Goal: Task Accomplishment & Management: Complete application form

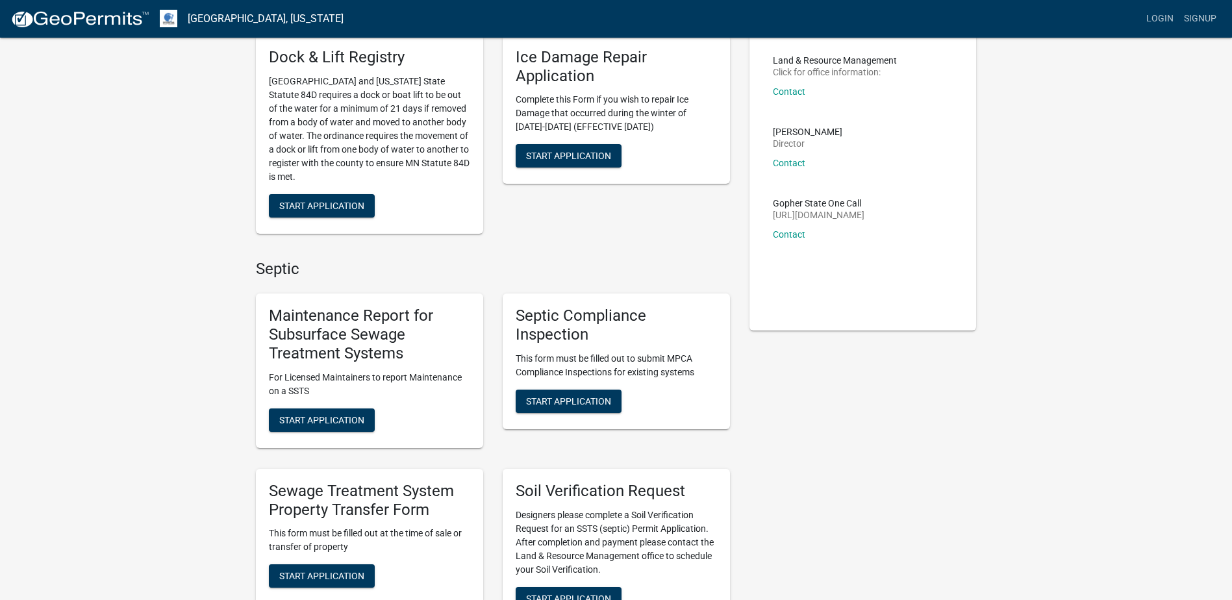
scroll to position [130, 0]
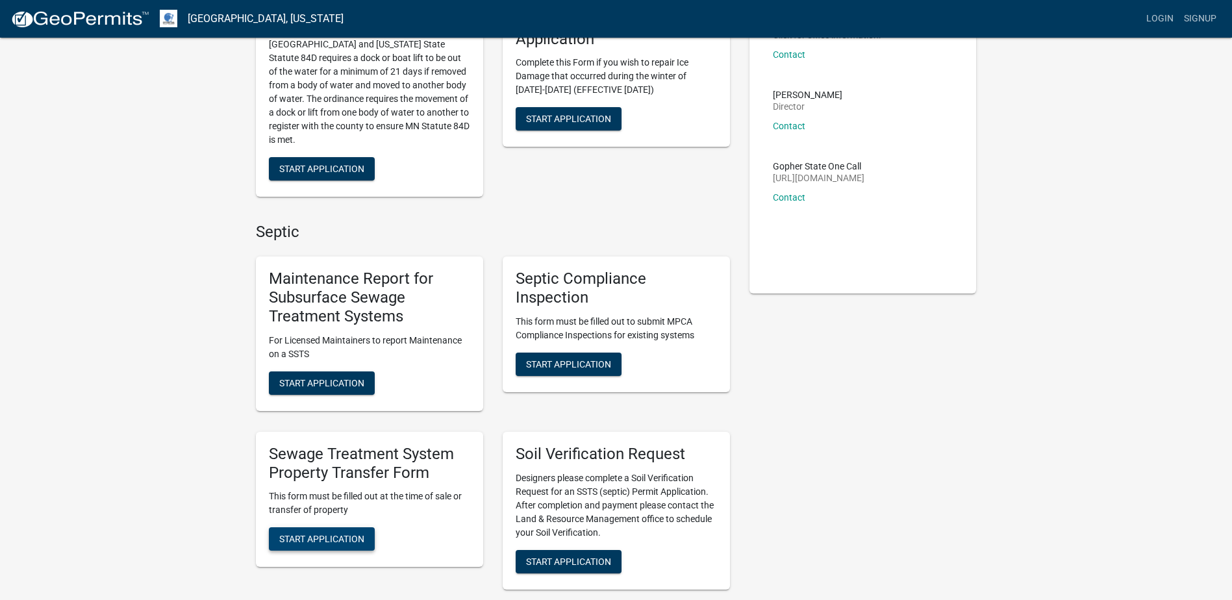
click at [334, 530] on button "Start Application" at bounding box center [322, 538] width 106 height 23
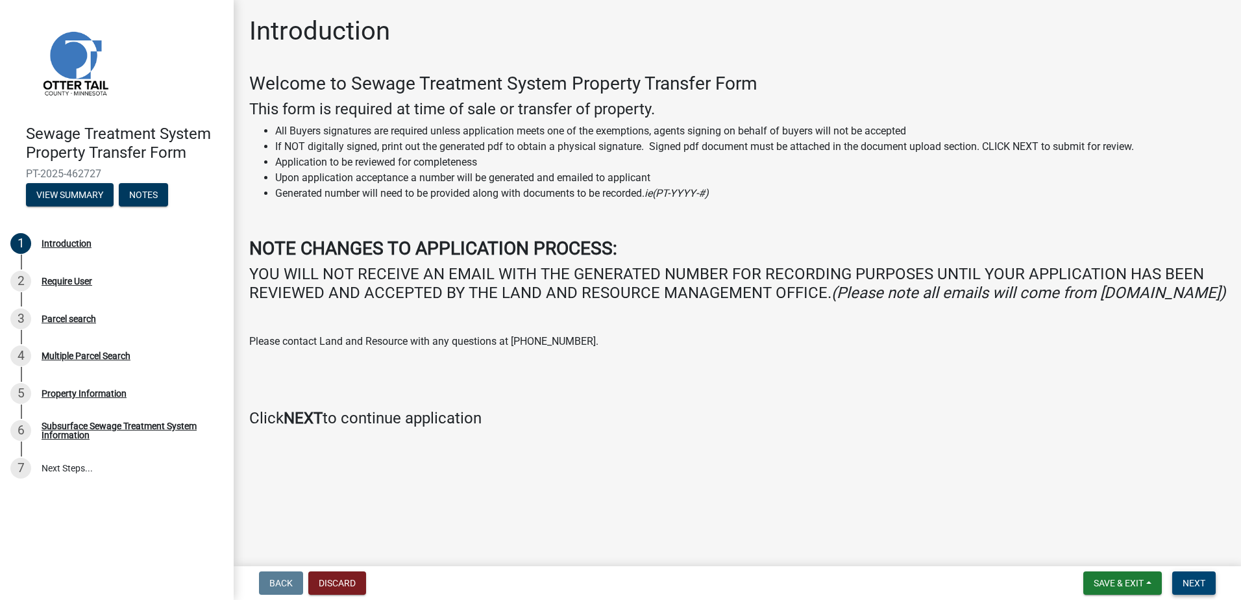
click at [1204, 586] on span "Next" at bounding box center [1194, 583] width 23 height 10
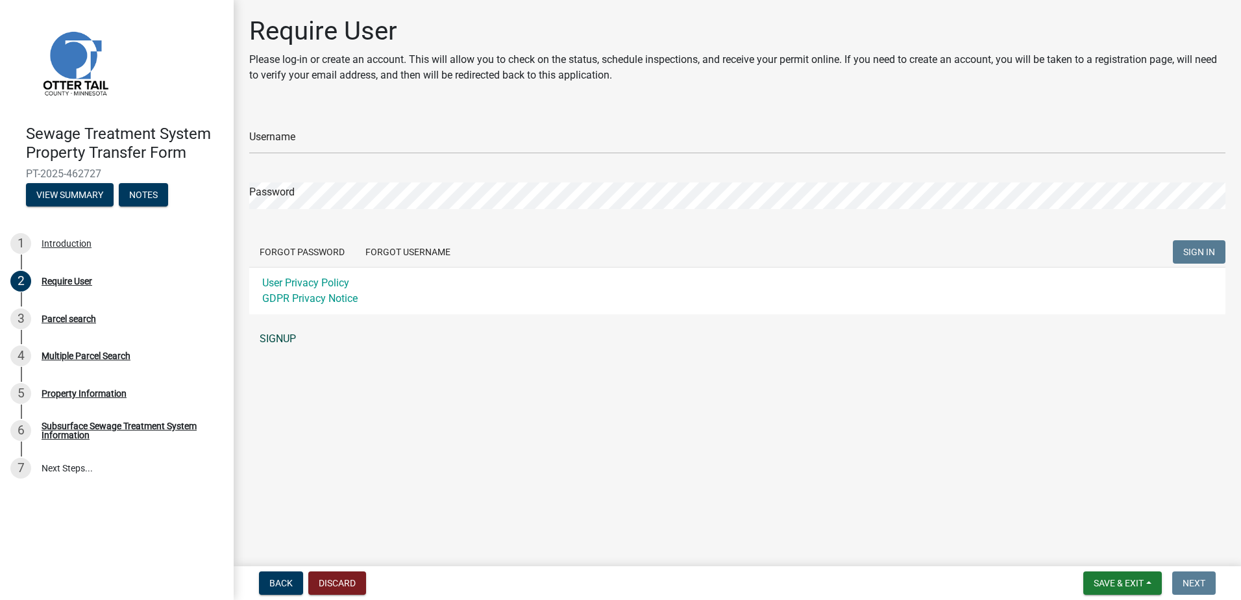
click at [270, 341] on link "SIGNUP" at bounding box center [737, 339] width 977 height 26
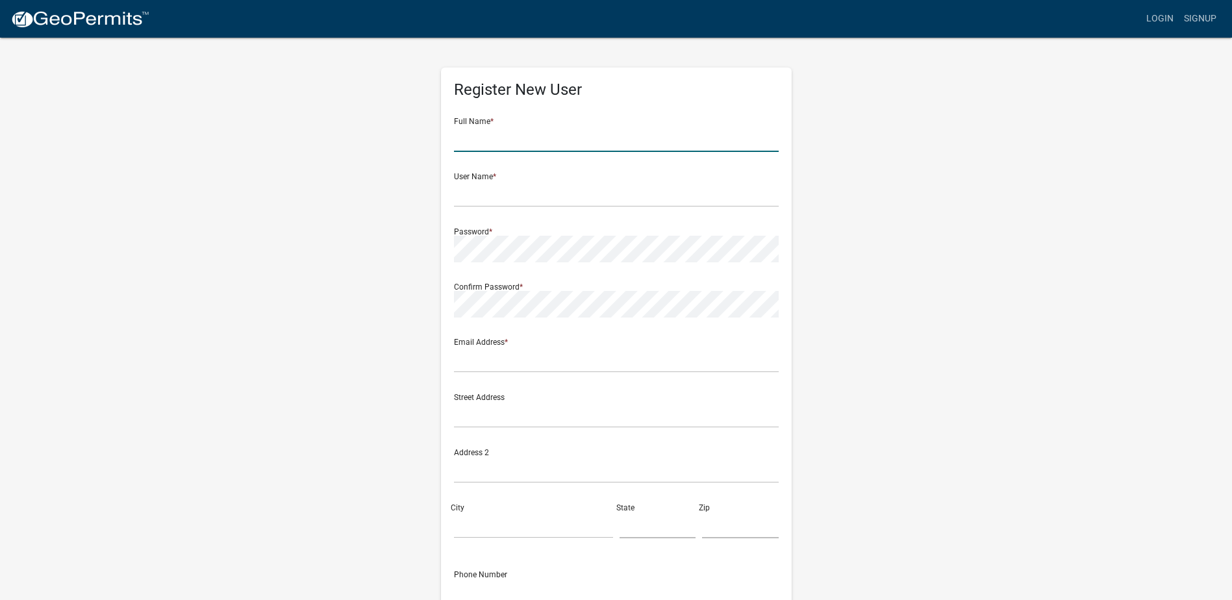
click at [568, 132] on input "text" at bounding box center [616, 138] width 325 height 27
type input "[PERSON_NAME]"
type input "[PERSON_NAME][EMAIL_ADDRESS][DOMAIN_NAME]"
type input "[STREET_ADDRESS]"
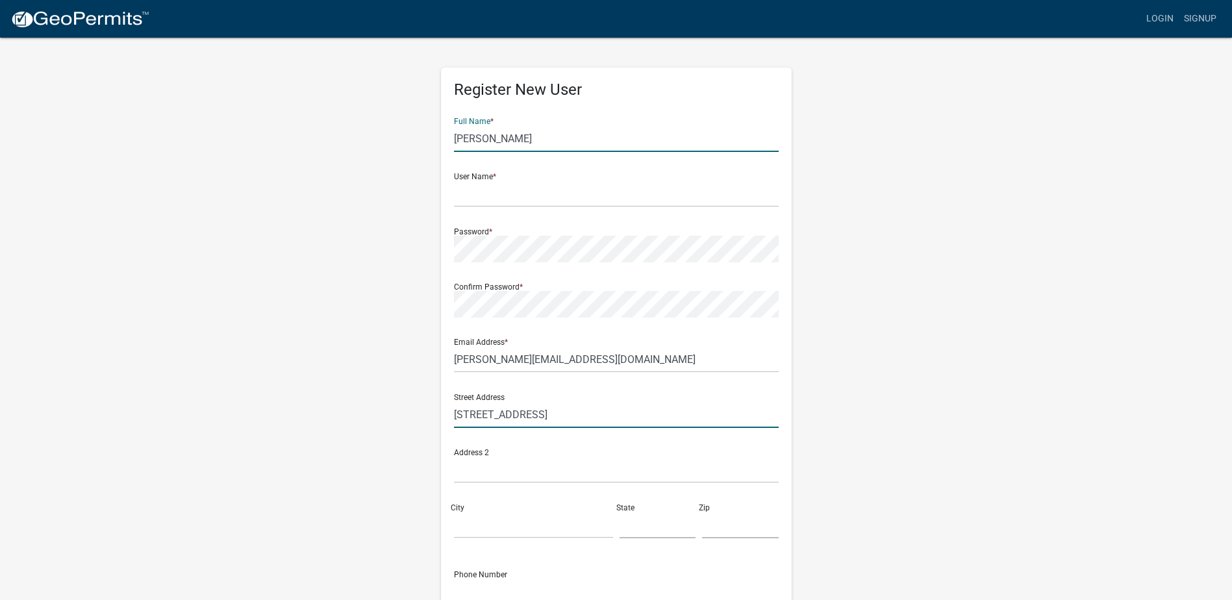
type input "PO Box 610"
type input "[PERSON_NAME]"
type input "MN"
type input "56484"
type input "2185477500"
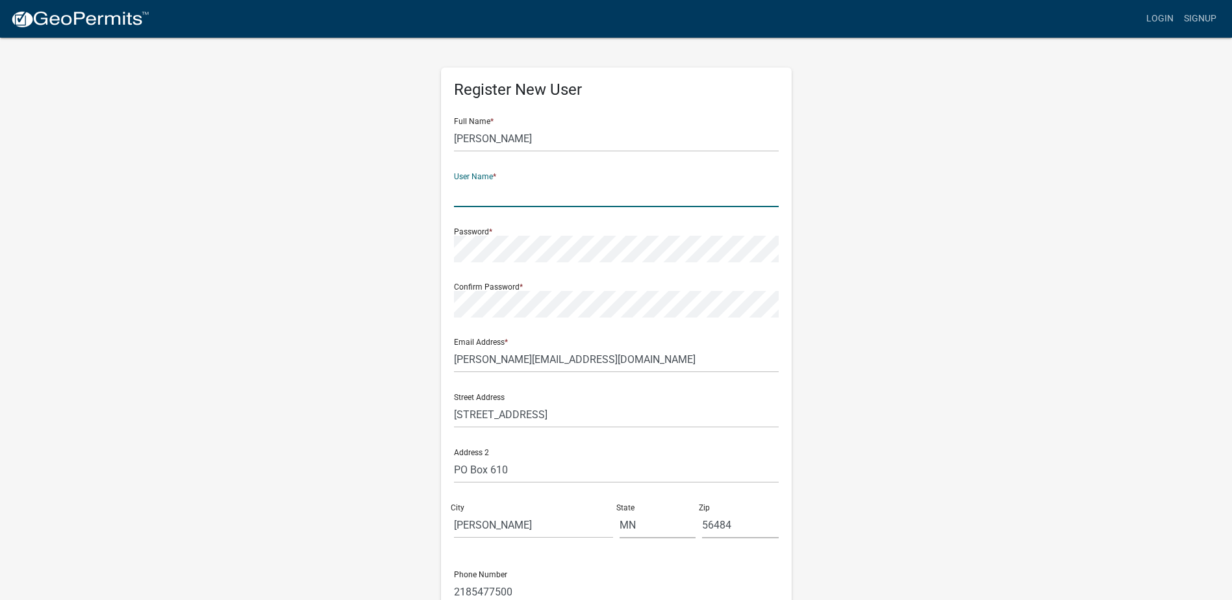
click at [541, 197] on input "text" at bounding box center [616, 194] width 325 height 27
type input "mblhansen"
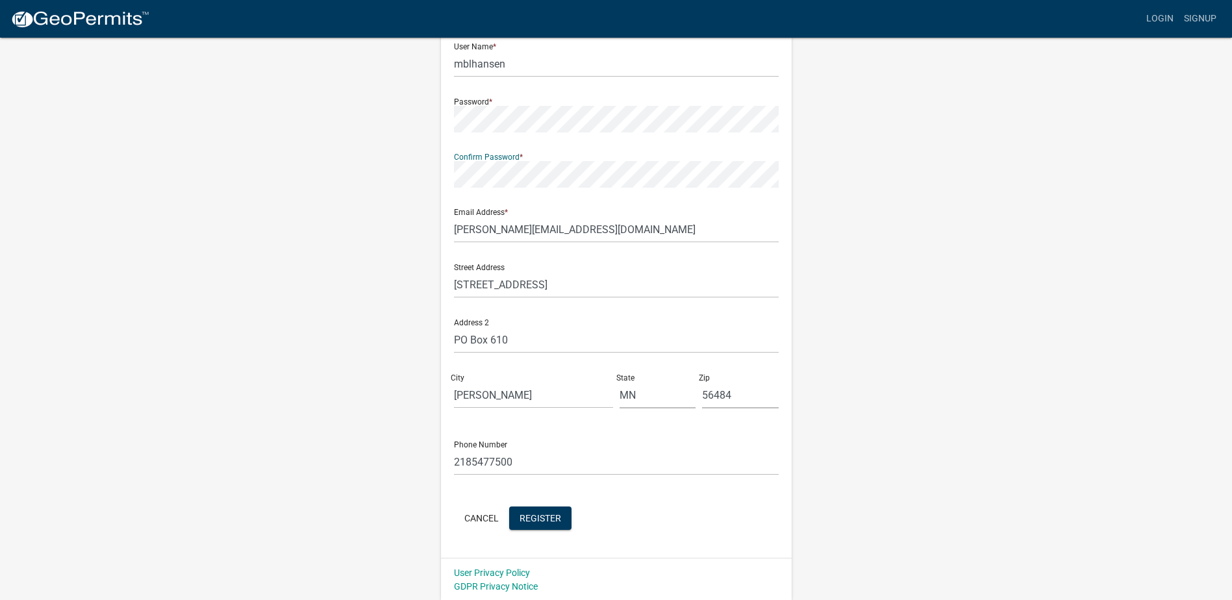
scroll to position [131, 0]
click at [534, 518] on span "Register" at bounding box center [540, 516] width 42 height 10
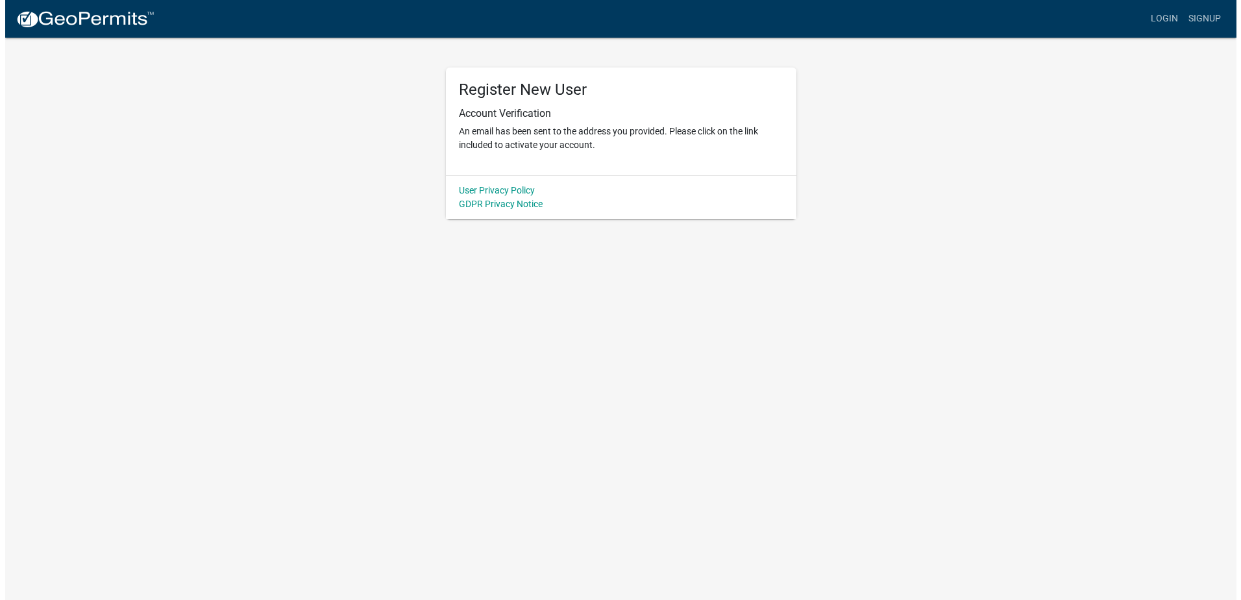
scroll to position [0, 0]
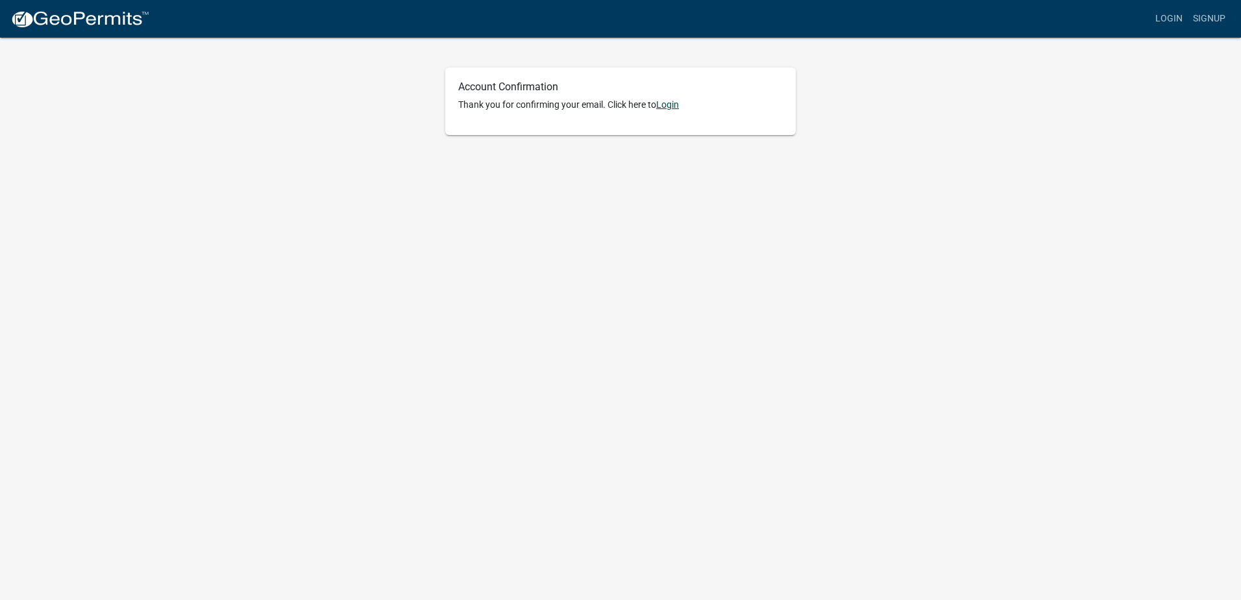
click at [670, 107] on link "Login" at bounding box center [667, 104] width 23 height 10
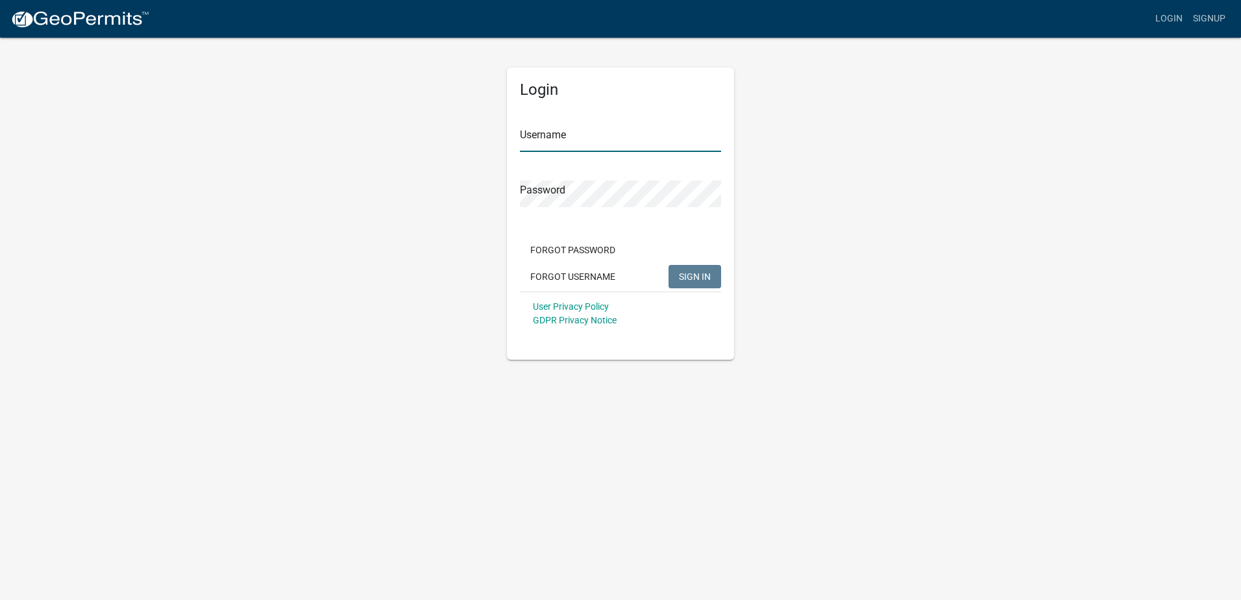
type input "mblhansen"
click at [705, 278] on span "SIGN IN" at bounding box center [695, 276] width 32 height 10
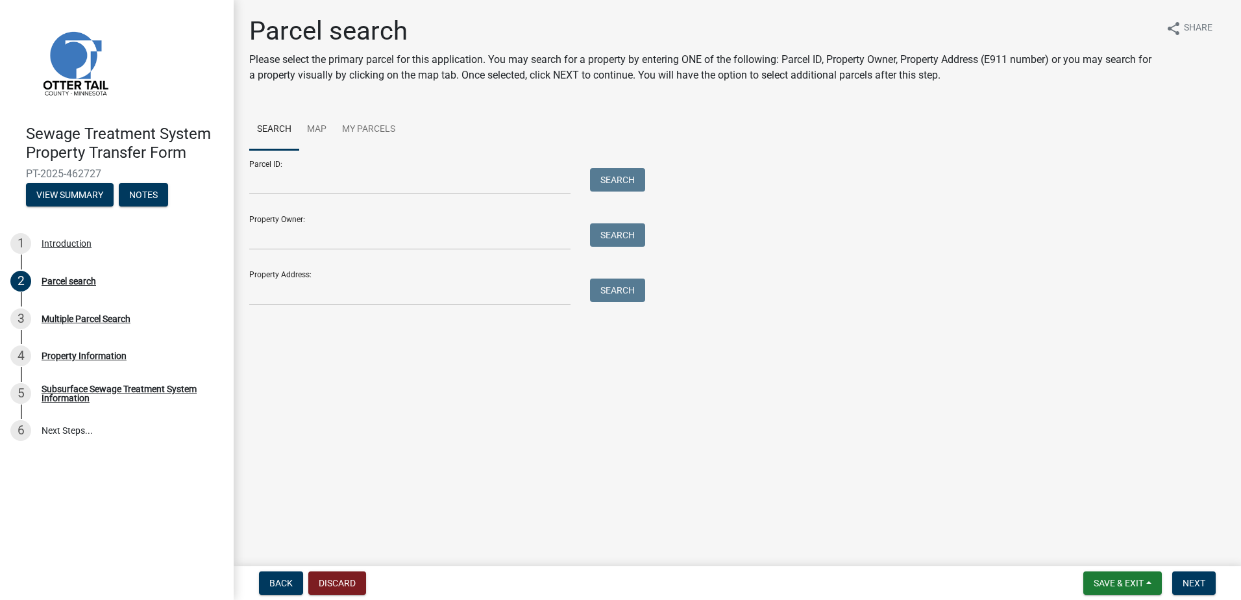
click at [371, 160] on div "Parcel ID: Search" at bounding box center [444, 172] width 390 height 45
click at [294, 178] on input "Parcel ID:" at bounding box center [409, 181] width 321 height 27
type input "76000990794000"
click at [618, 176] on button "Search" at bounding box center [617, 179] width 55 height 23
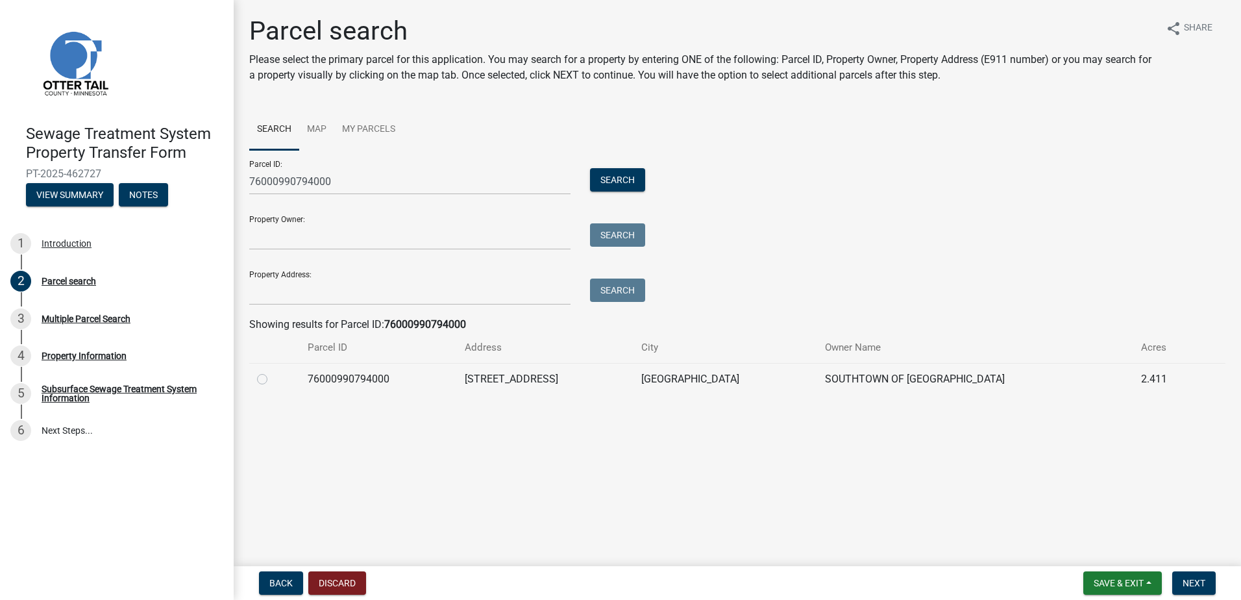
click at [273, 371] on label at bounding box center [273, 371] width 0 height 0
click at [273, 379] on input "radio" at bounding box center [277, 375] width 8 height 8
radio input "true"
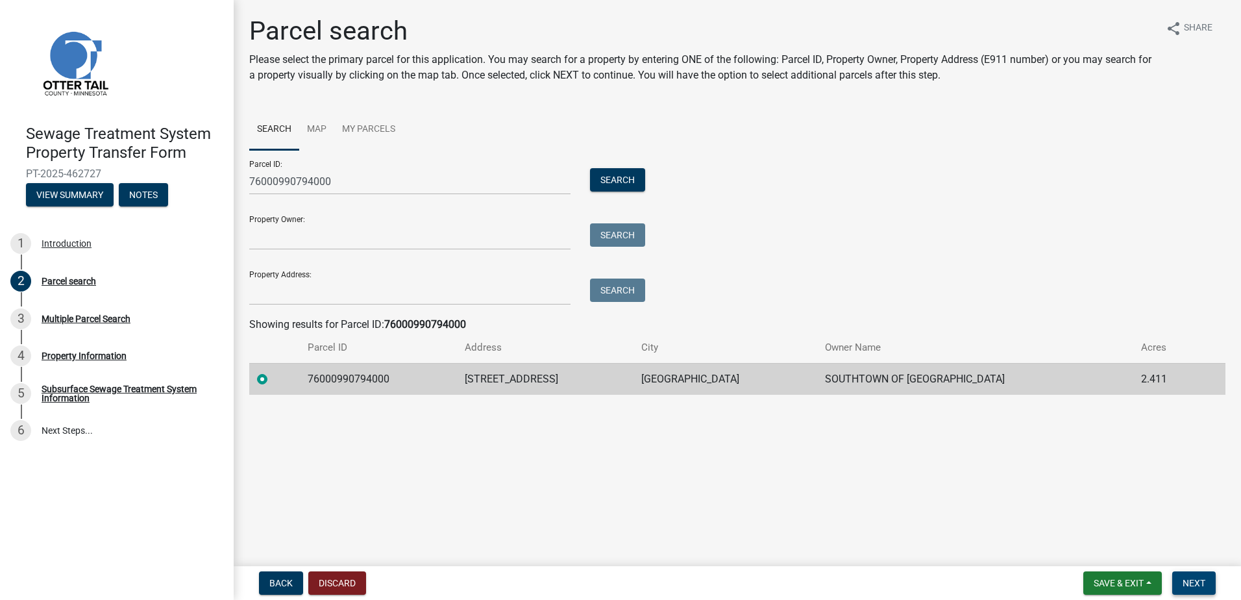
click at [1203, 586] on span "Next" at bounding box center [1194, 583] width 23 height 10
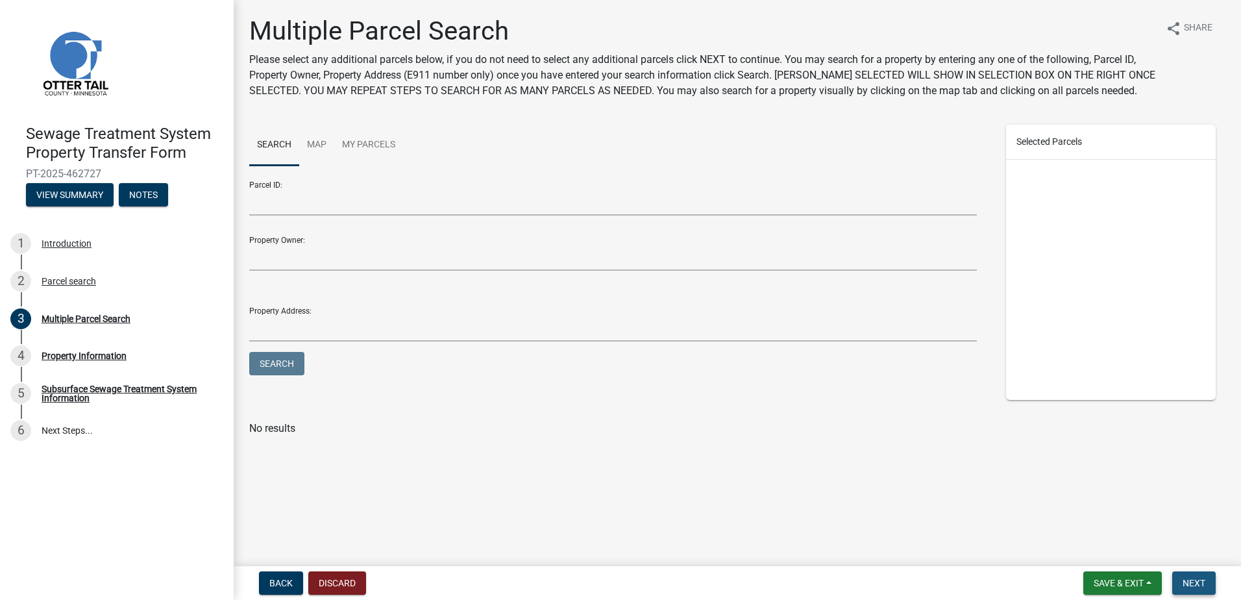
click at [1198, 573] on button "Next" at bounding box center [1195, 582] width 44 height 23
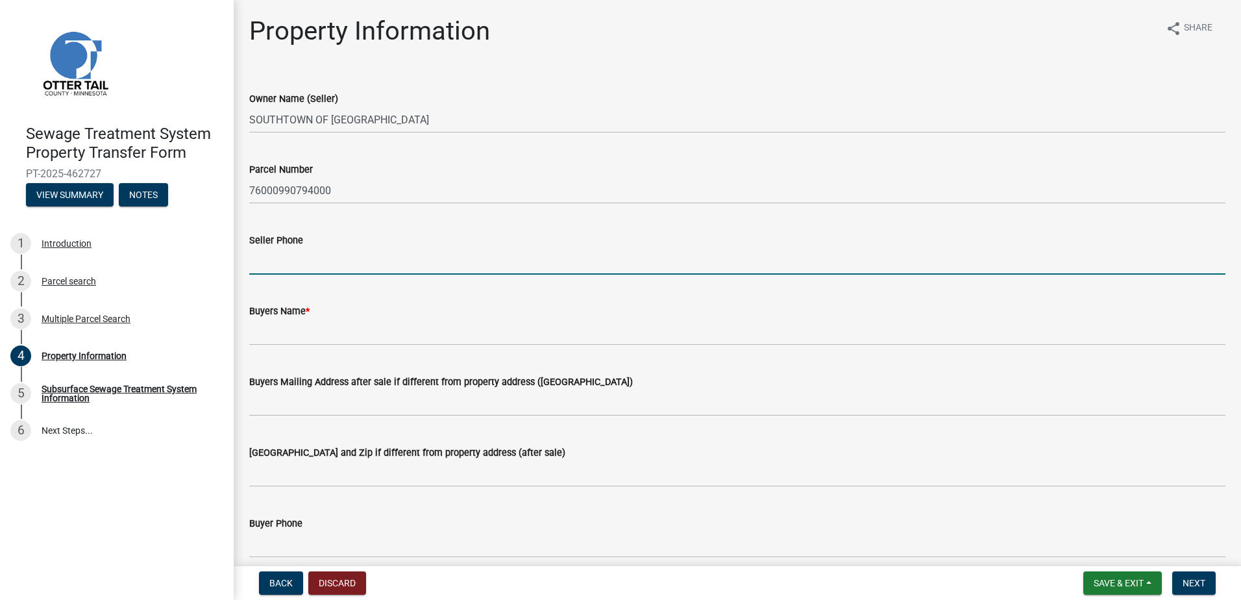
drag, startPoint x: 273, startPoint y: 257, endPoint x: 660, endPoint y: 242, distance: 387.3
click at [273, 257] on input "Seller Phone" at bounding box center [737, 261] width 977 height 27
click at [264, 263] on input "Seller Phone" at bounding box center [737, 261] width 977 height 27
paste input "(218) 863-7101"
type input "(218) 863-7101"
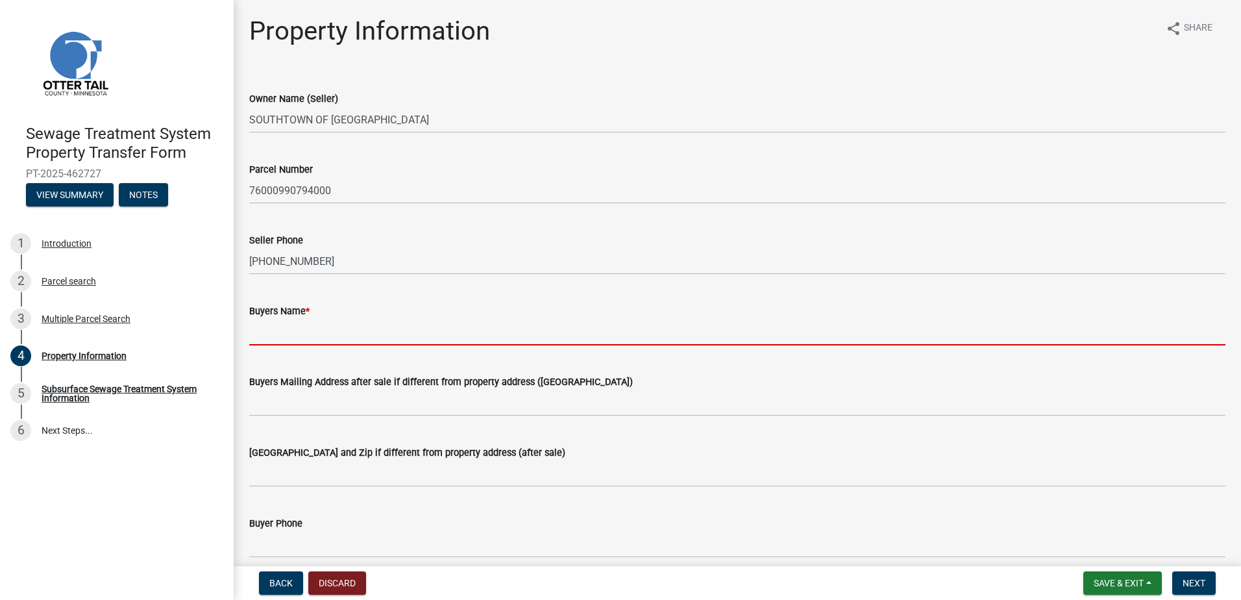
click at [264, 337] on input "Buyers Name *" at bounding box center [737, 332] width 977 height 27
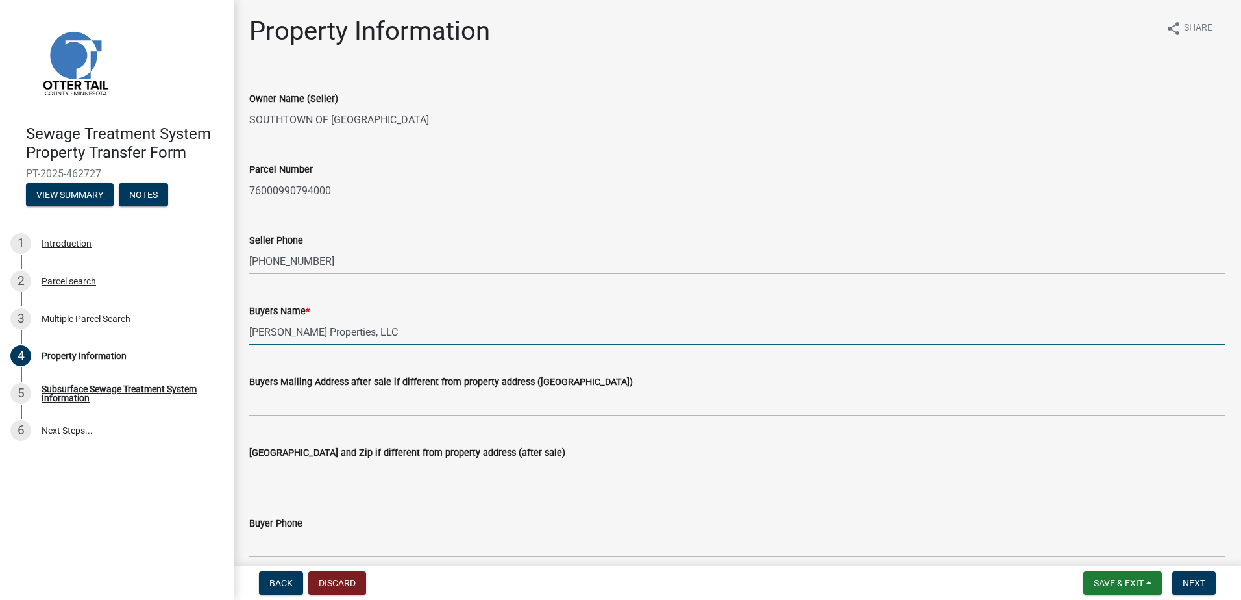
type input "Tim Orton Properties, LLC"
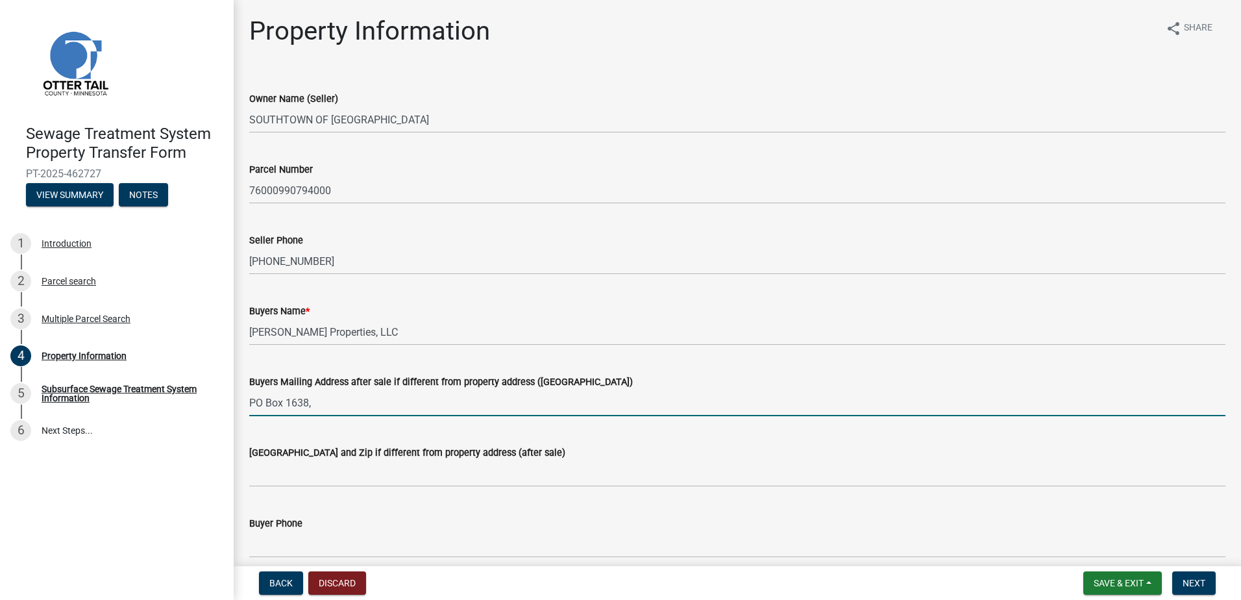
type input "PO Box 1638"
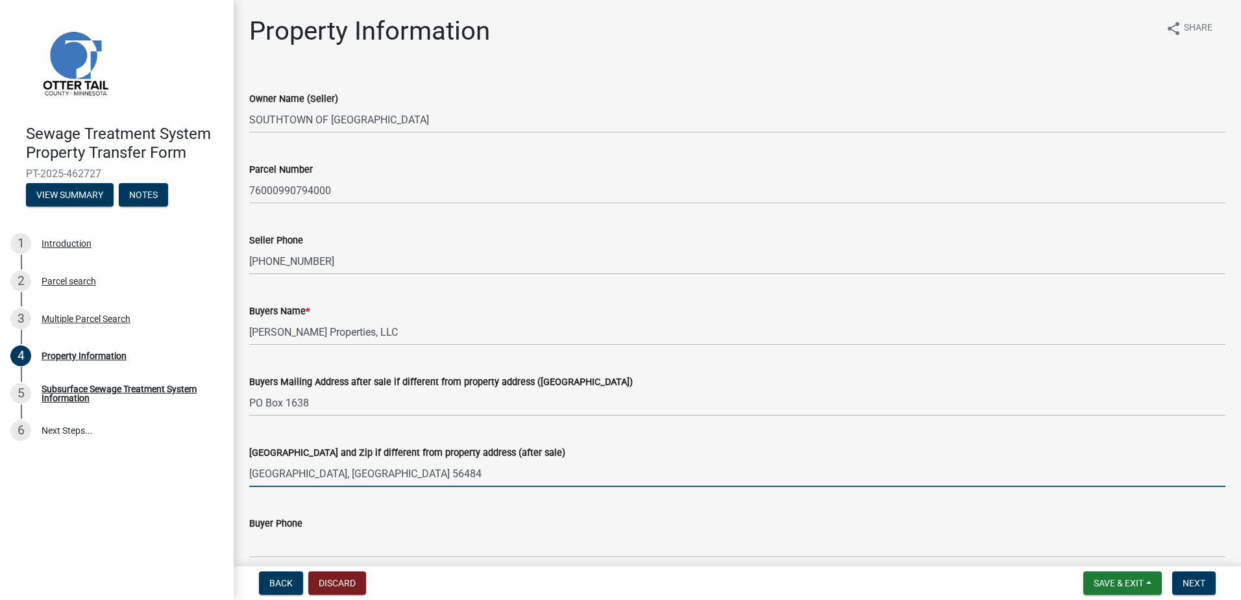
type input "Walker, MN 56484"
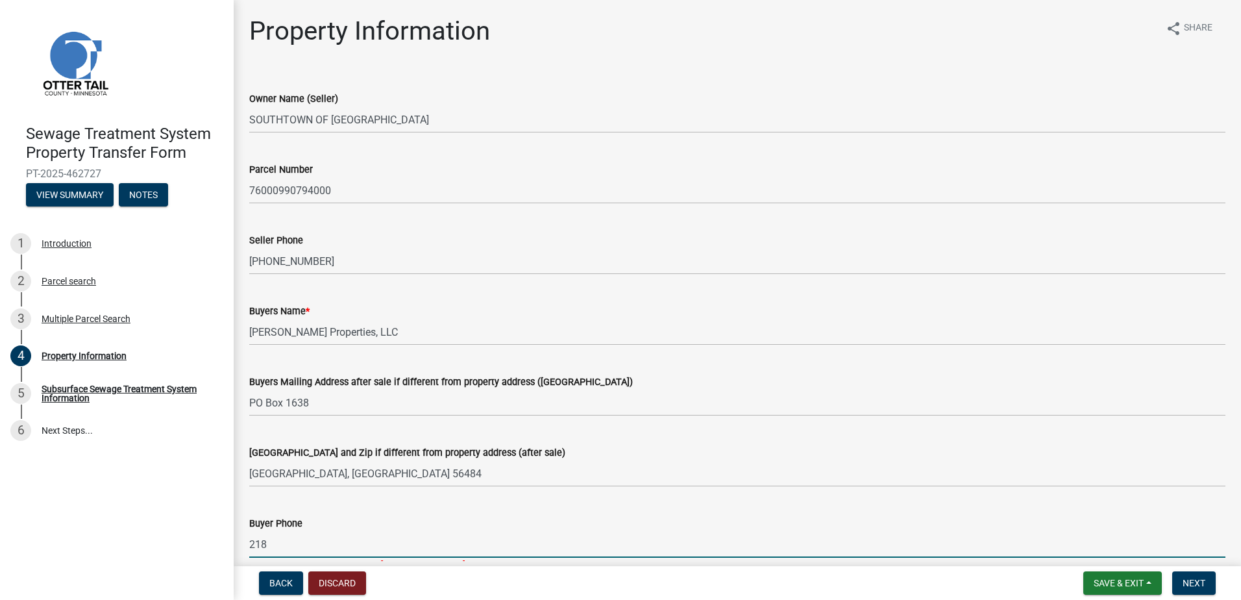
click at [286, 536] on input "218" at bounding box center [737, 544] width 977 height 27
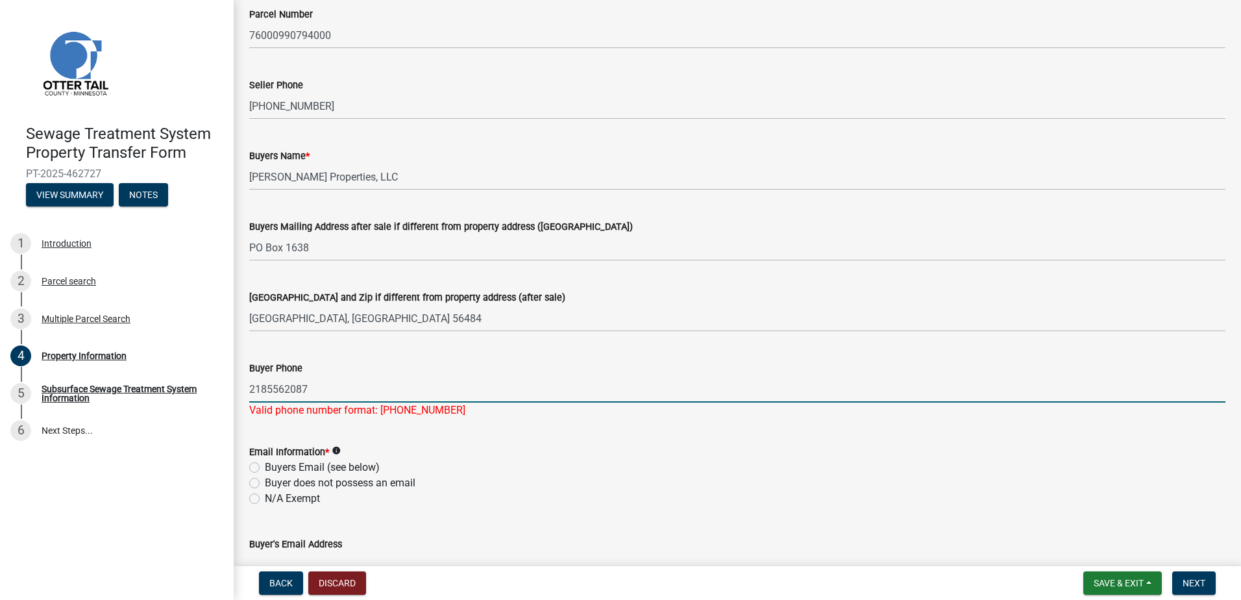
scroll to position [455, 0]
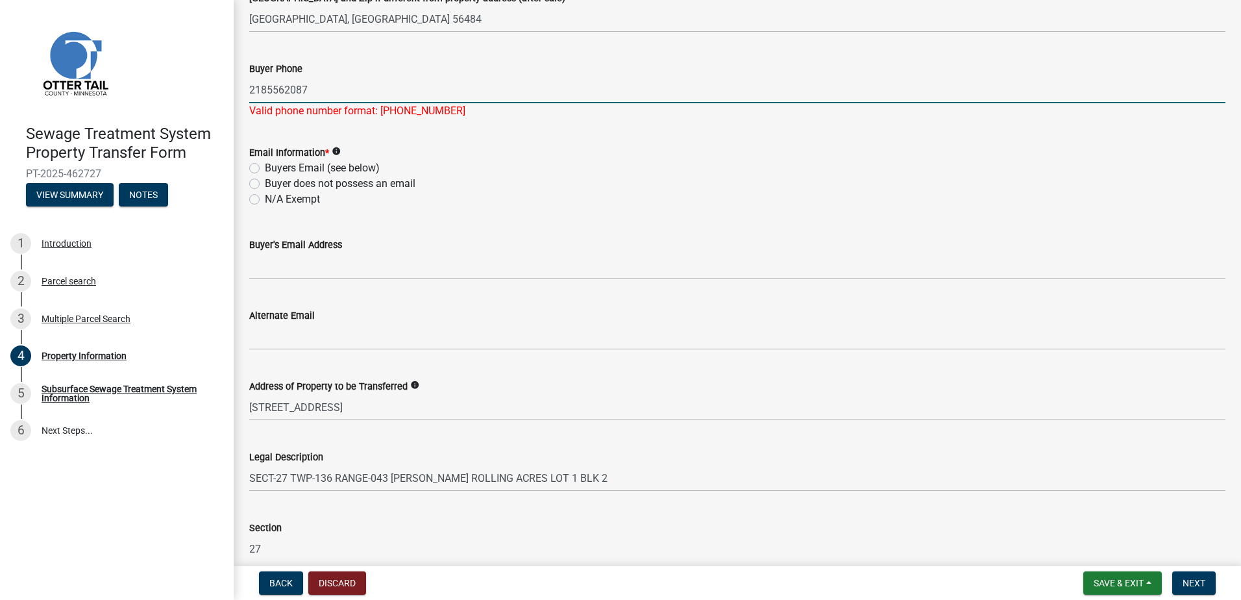
click at [266, 89] on input "2185562087" at bounding box center [737, 90] width 977 height 27
type input "218-556-2087"
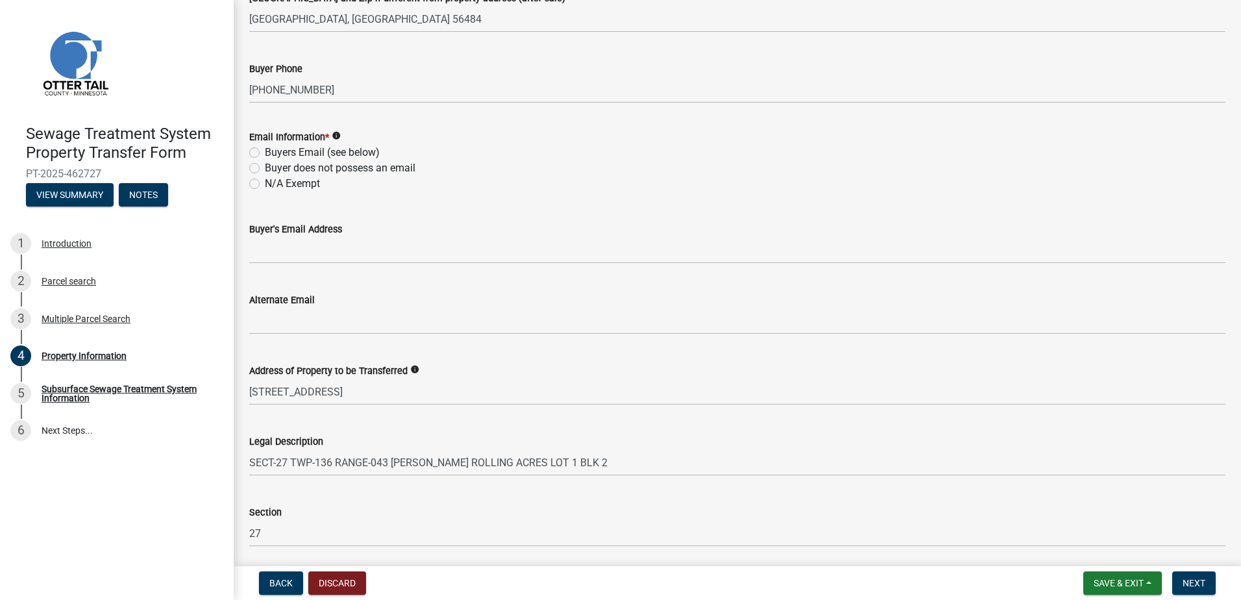
click at [259, 166] on div "Email Information * info Buyers Email (see below) Buyer does not possess an ema…" at bounding box center [737, 160] width 977 height 62
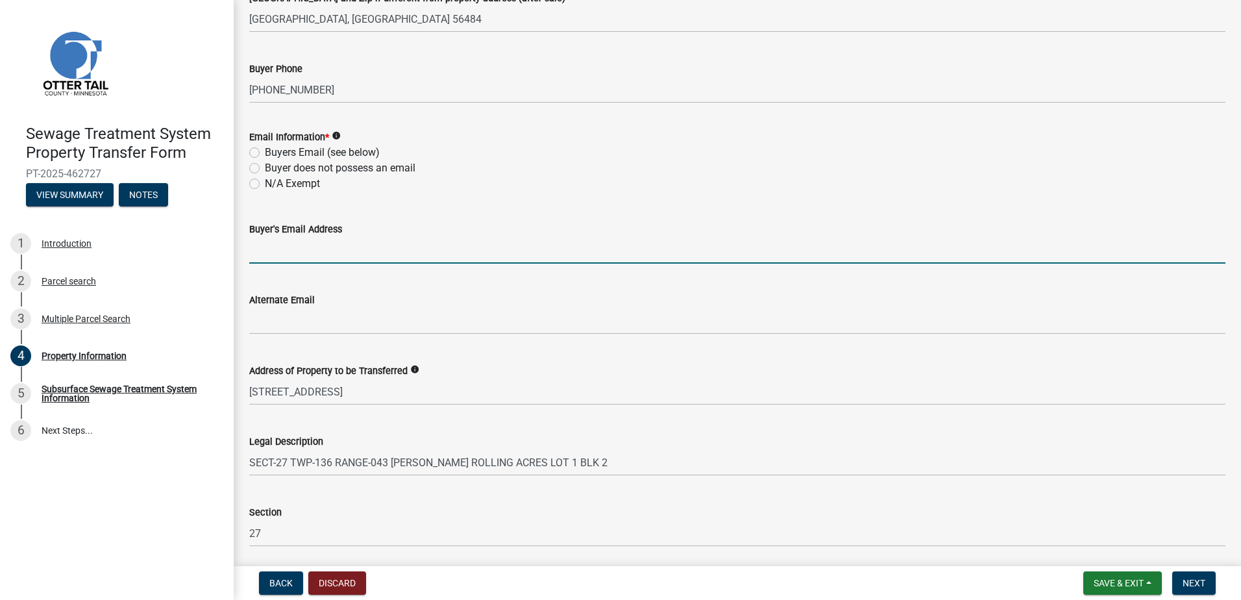
click at [264, 248] on input "Buyer's Email Address" at bounding box center [737, 250] width 977 height 27
paste input "frank@ortonoil.com"
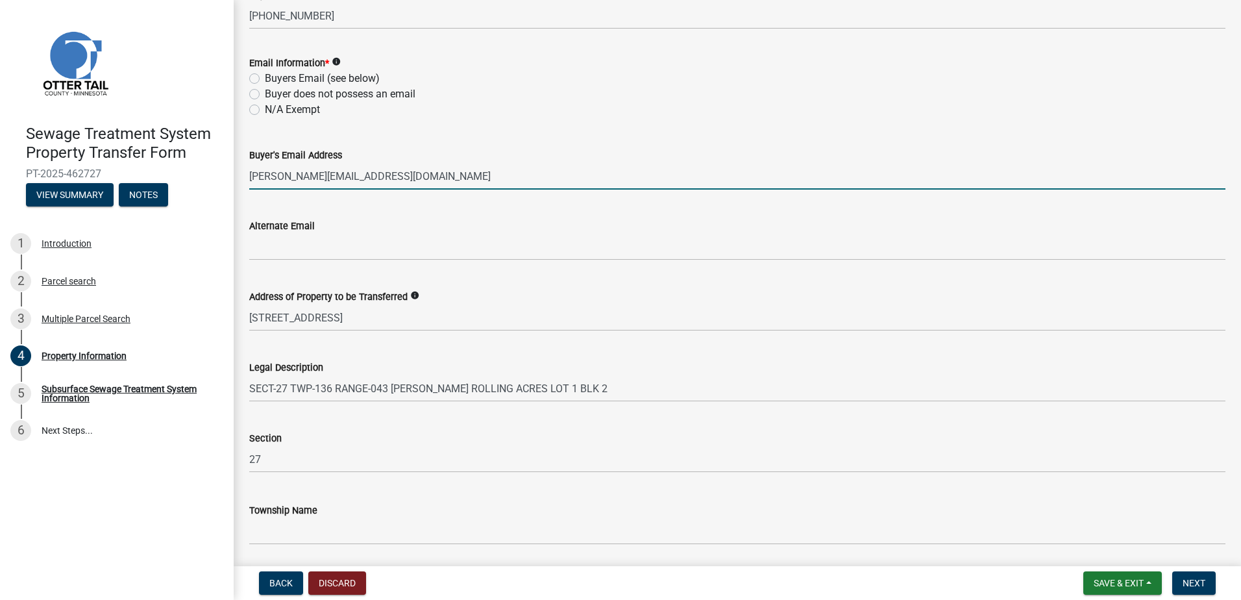
scroll to position [573, 0]
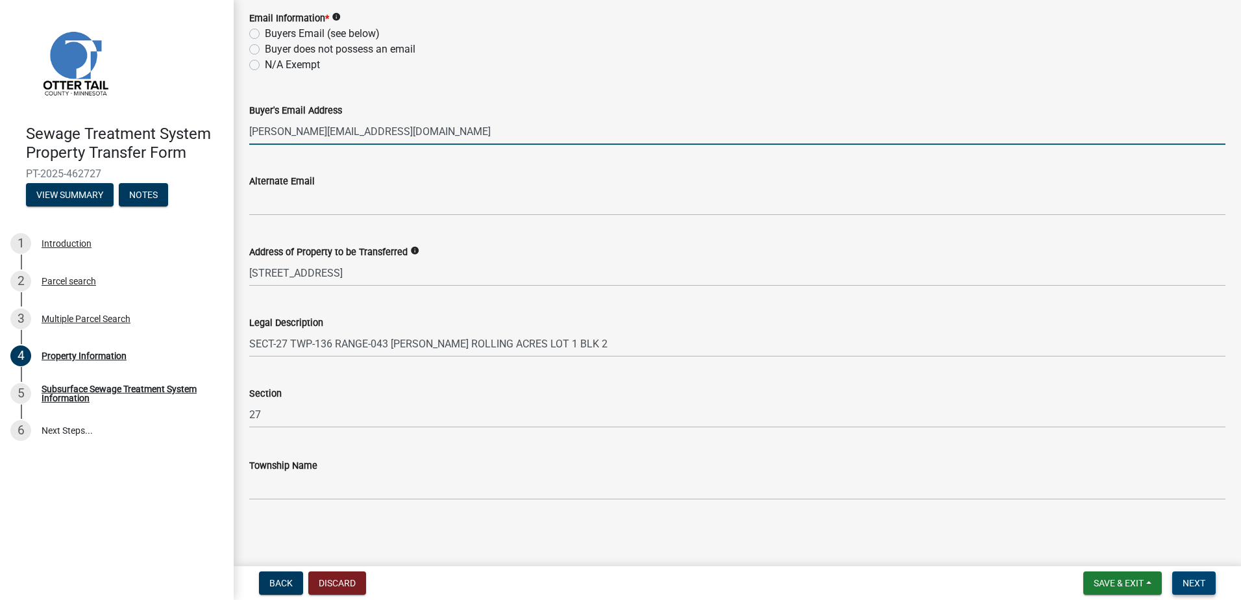
type input "frank@ortonoil.com"
click at [1205, 578] on span "Next" at bounding box center [1194, 583] width 23 height 10
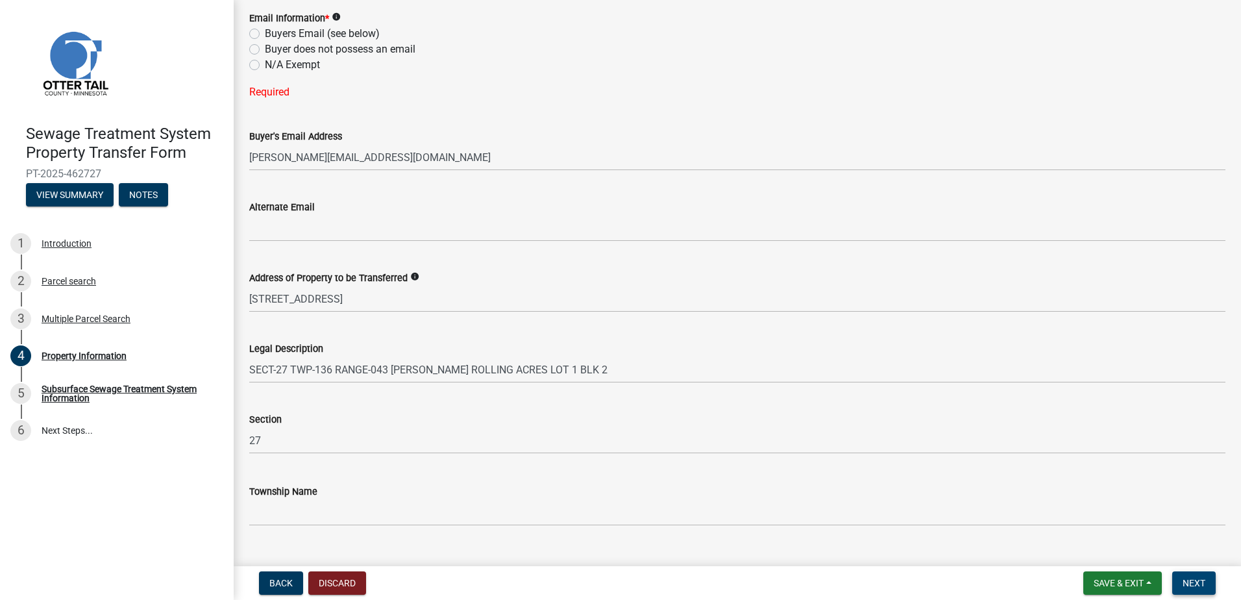
click at [1197, 578] on span "Next" at bounding box center [1194, 583] width 23 height 10
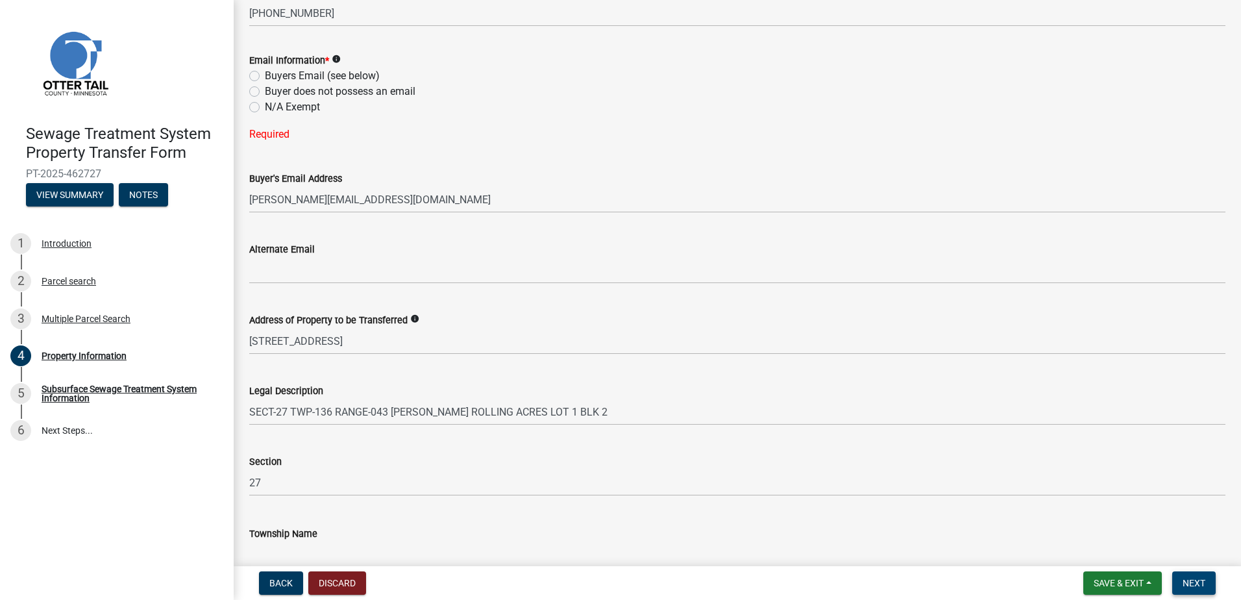
scroll to position [508, 0]
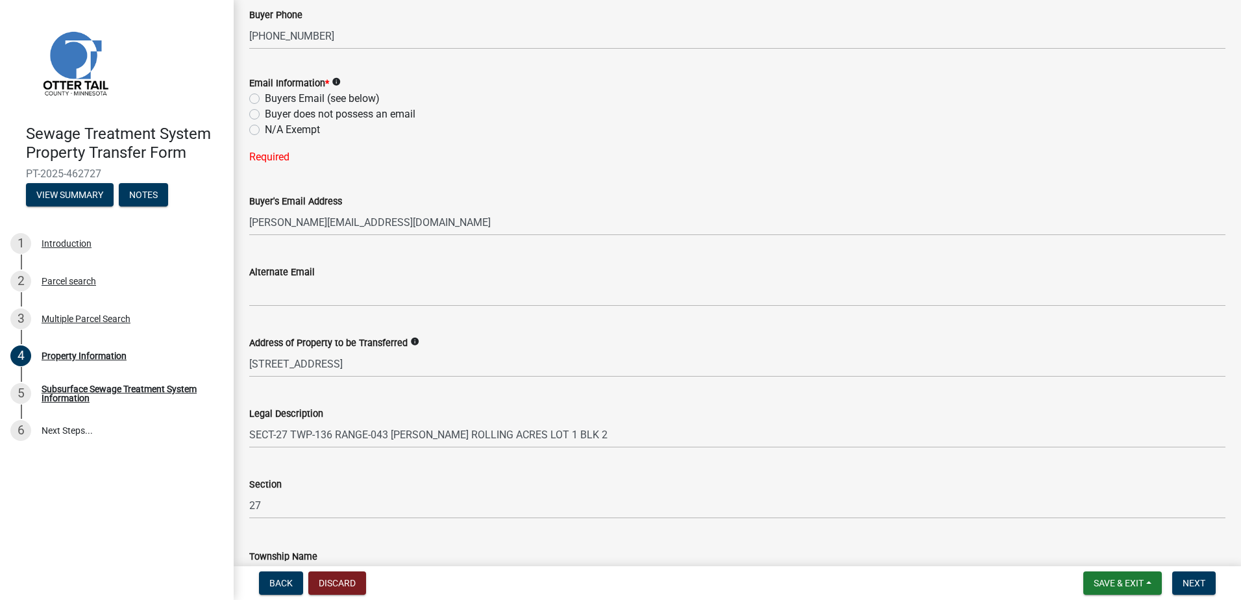
click at [265, 97] on label "Buyers Email (see below)" at bounding box center [322, 99] width 115 height 16
click at [265, 97] on input "Buyers Email (see below)" at bounding box center [269, 95] width 8 height 8
radio input "true"
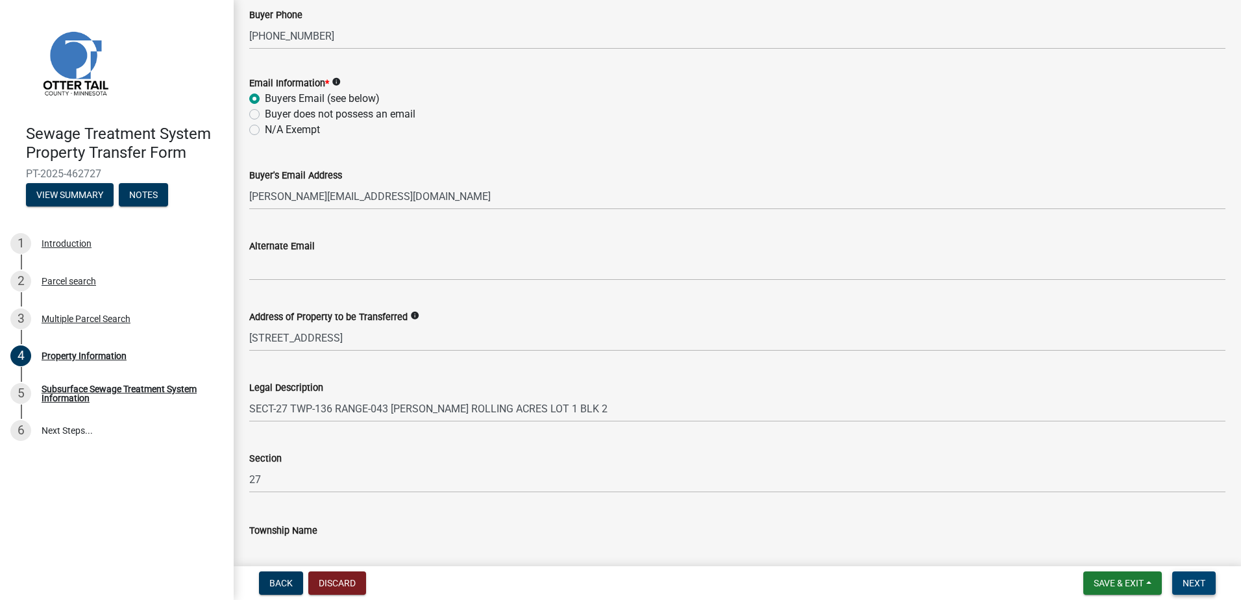
click at [1190, 580] on span "Next" at bounding box center [1194, 583] width 23 height 10
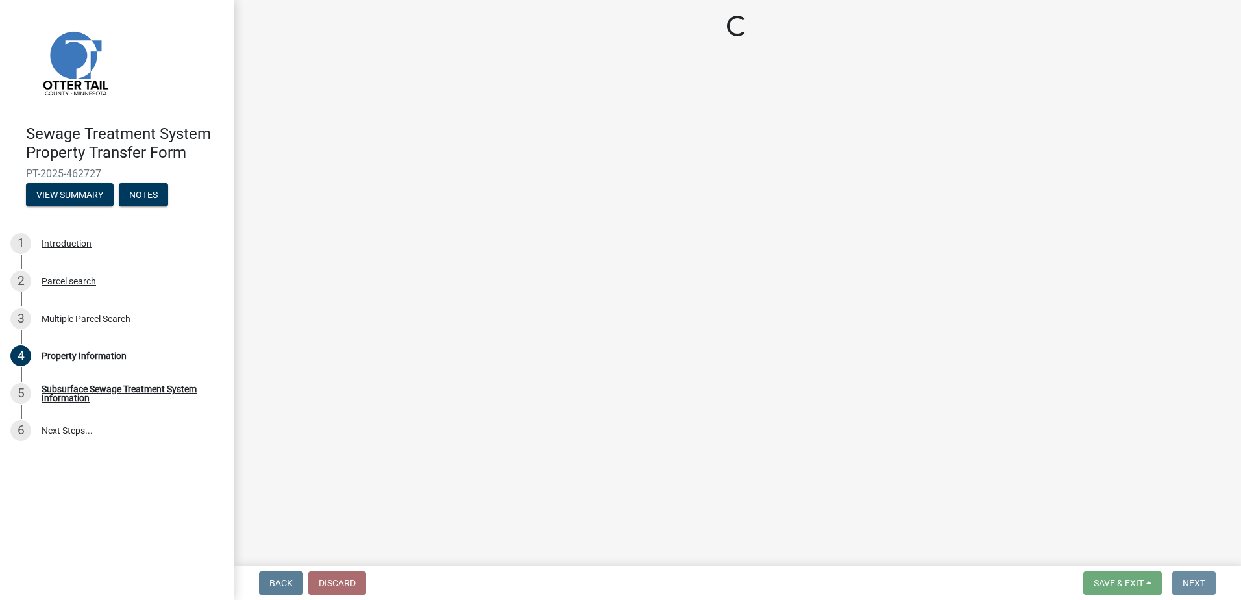
scroll to position [0, 0]
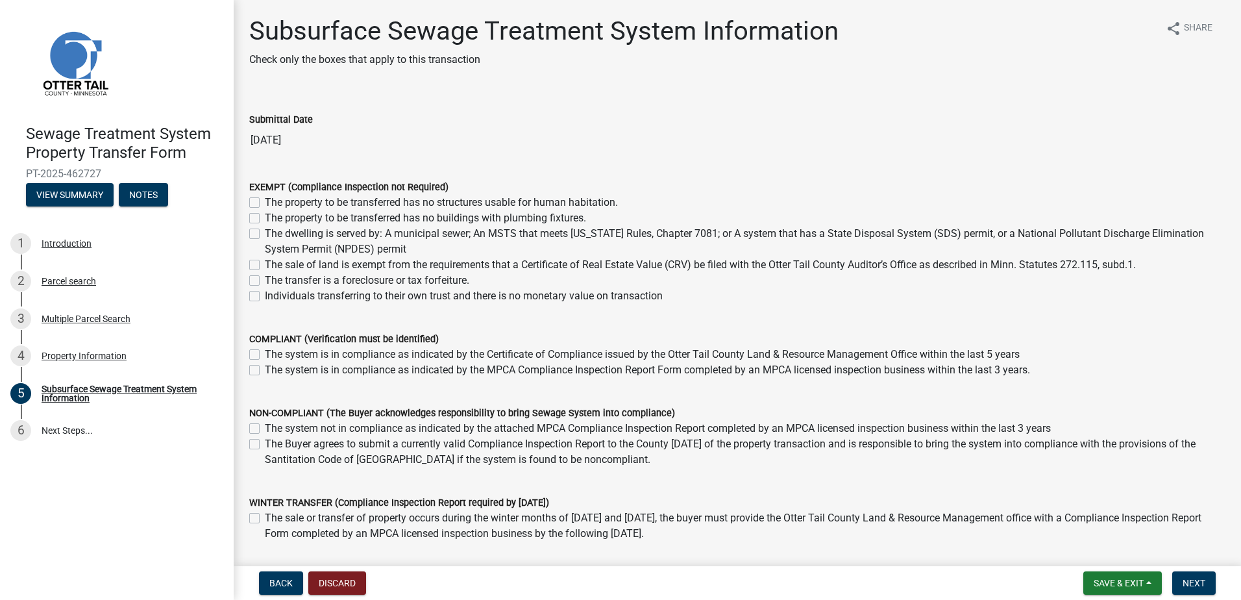
click at [261, 234] on div "The dwelling is served by: A municipal sewer; An MSTS that meets Minnesota Rule…" at bounding box center [737, 241] width 977 height 31
click at [265, 233] on label "The dwelling is served by: A municipal sewer; An MSTS that meets Minnesota Rule…" at bounding box center [745, 241] width 961 height 31
click at [265, 233] on input "The dwelling is served by: A municipal sewer; An MSTS that meets Minnesota Rule…" at bounding box center [269, 230] width 8 height 8
checkbox input "true"
checkbox input "false"
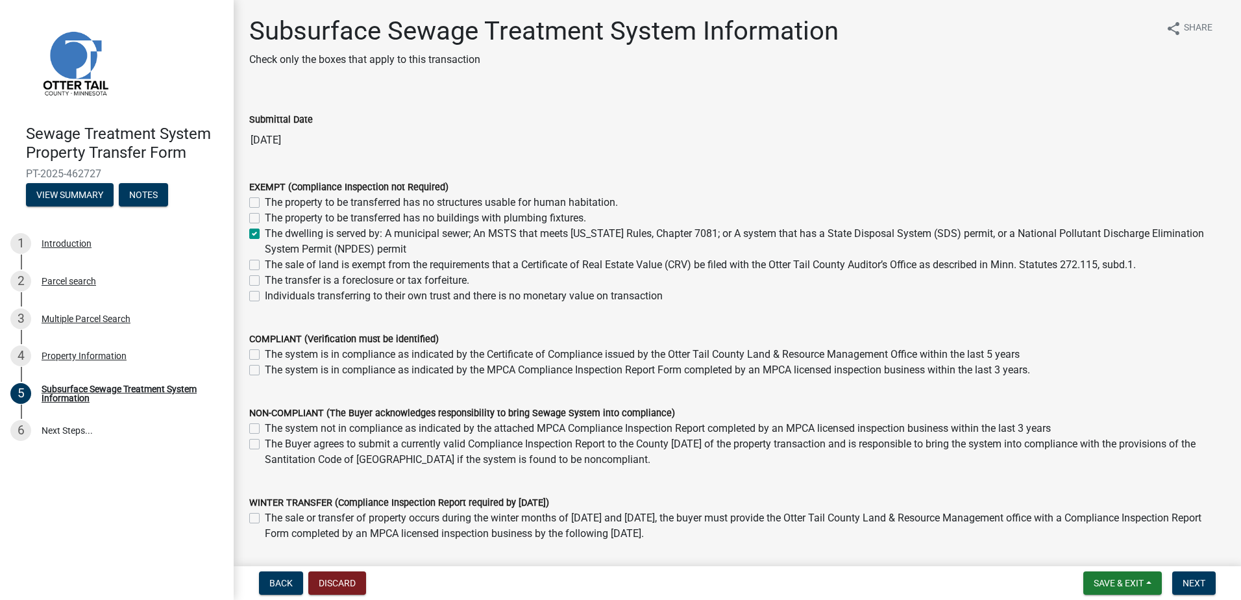
checkbox input "false"
checkbox input "true"
checkbox input "false"
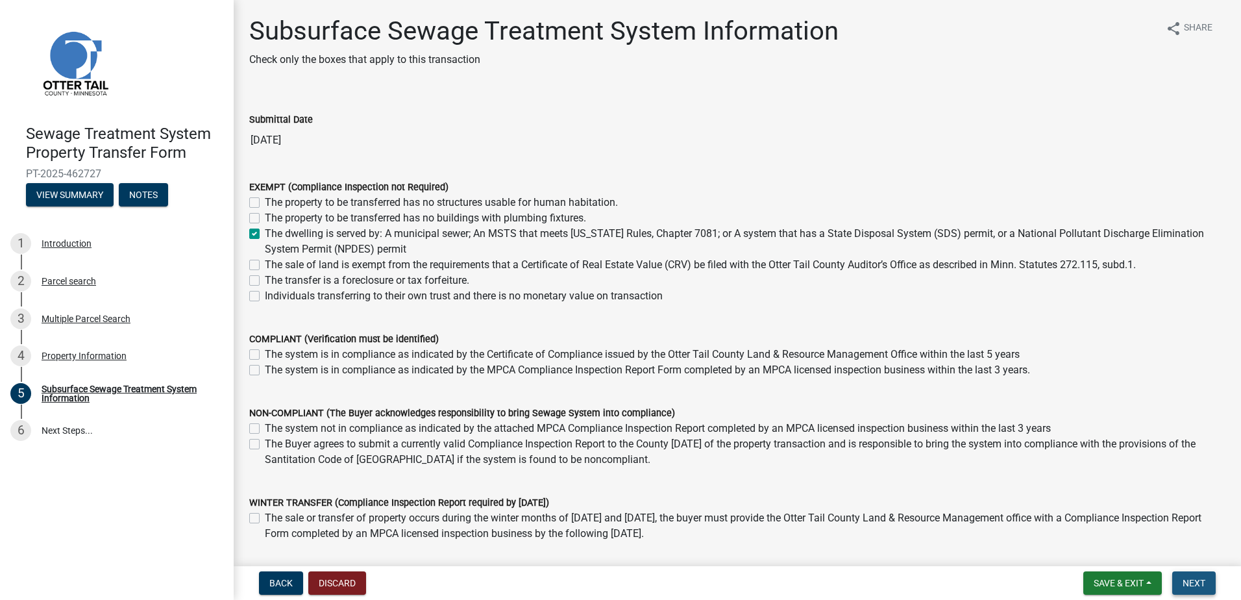
click at [1211, 588] on button "Next" at bounding box center [1195, 582] width 44 height 23
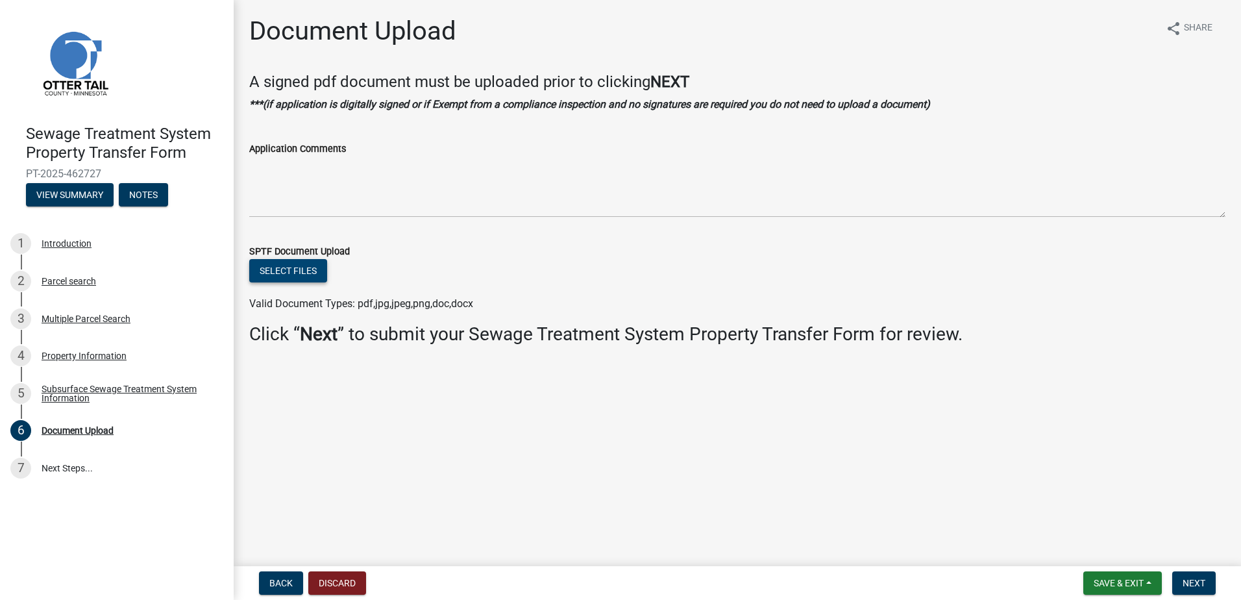
click at [286, 266] on button "Select files" at bounding box center [288, 270] width 78 height 23
click at [1201, 580] on span "Next" at bounding box center [1194, 583] width 23 height 10
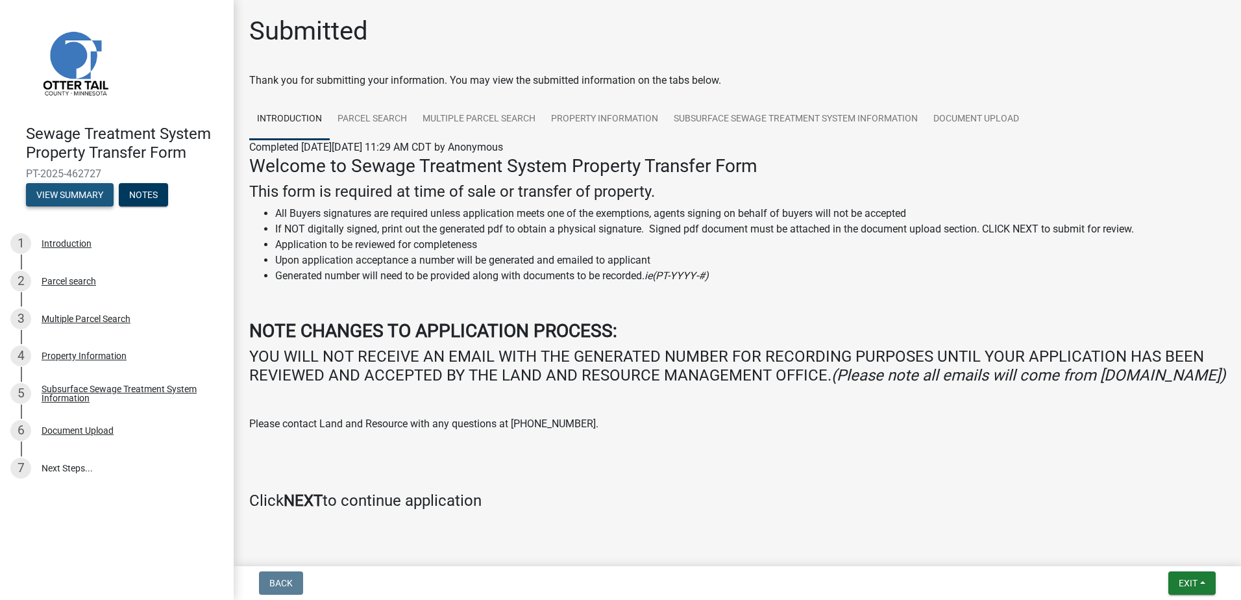
click at [79, 193] on button "View Summary" at bounding box center [70, 194] width 88 height 23
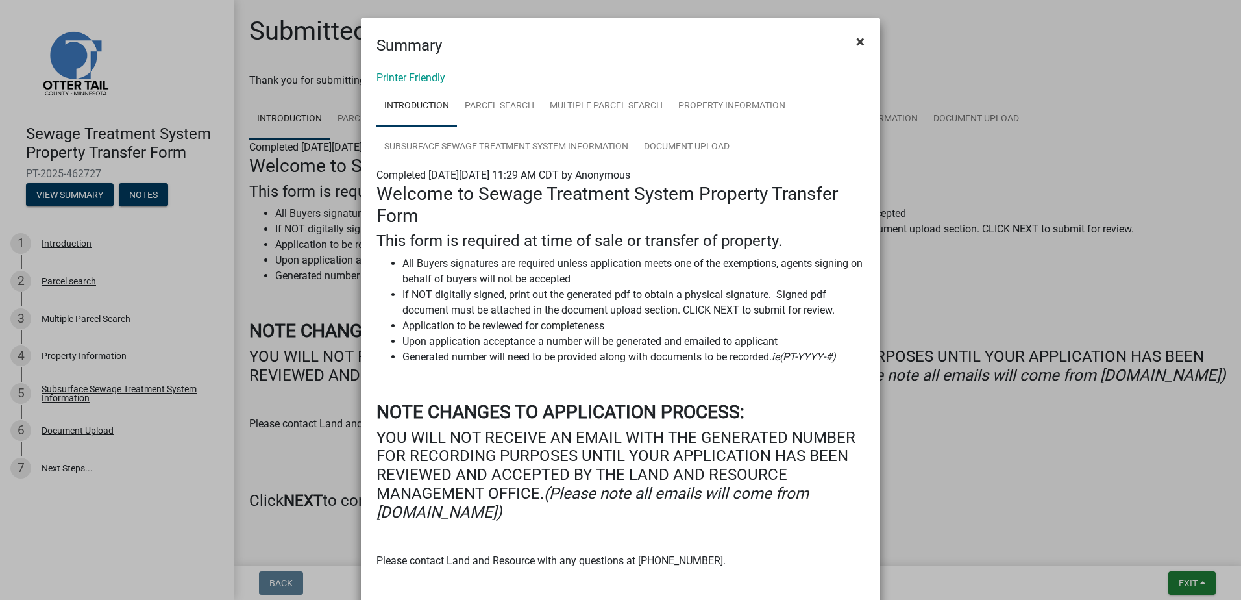
click at [859, 40] on span "×" at bounding box center [860, 41] width 8 height 18
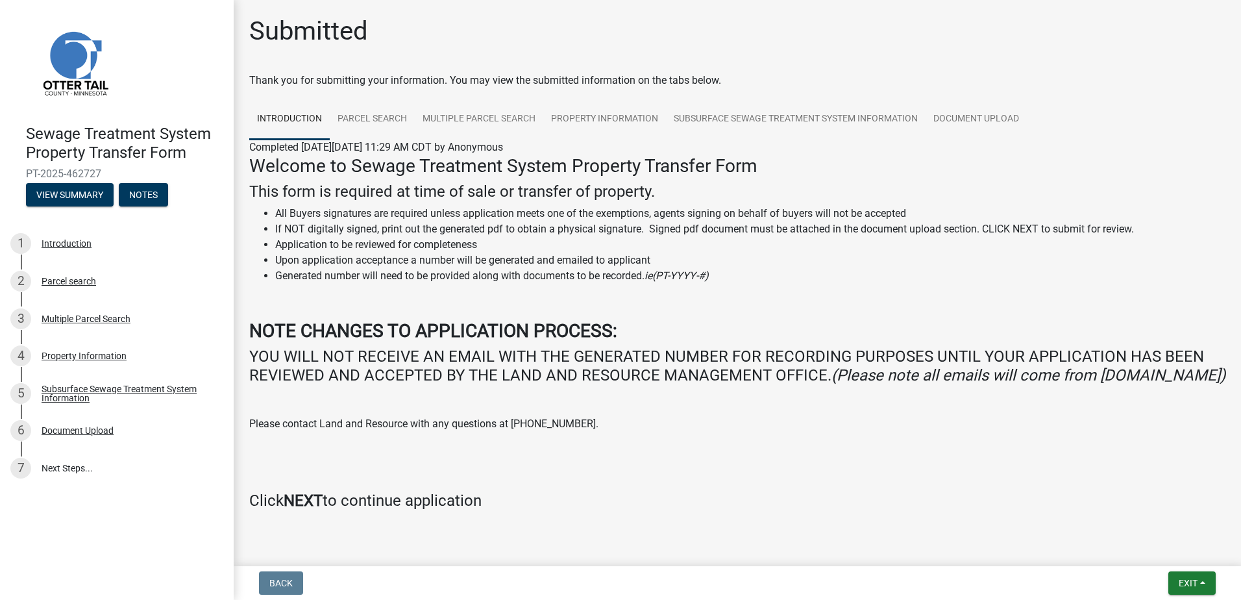
drag, startPoint x: 112, startPoint y: 171, endPoint x: 24, endPoint y: 171, distance: 88.3
click at [24, 171] on div "Sewage Treatment System Property Transfer Form PT-2025-462727 View Summary Notes" at bounding box center [116, 161] width 213 height 95
drag, startPoint x: 24, startPoint y: 171, endPoint x: 39, endPoint y: 170, distance: 15.0
copy span "PT-2025-462727"
